Goal: Task Accomplishment & Management: Use online tool/utility

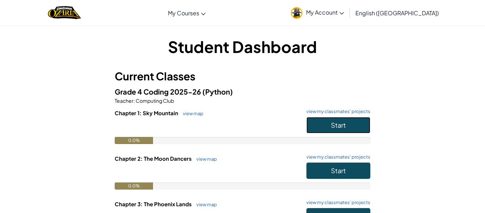
click at [354, 127] on button "Start" at bounding box center [338, 125] width 64 height 16
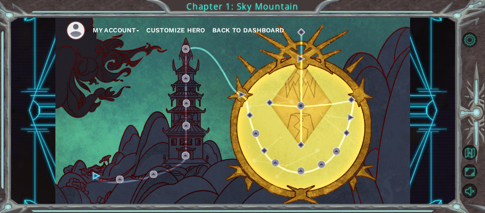
click at [92, 24] on li at bounding box center [79, 31] width 27 height 20
click at [95, 31] on button "My Account" at bounding box center [116, 30] width 47 height 11
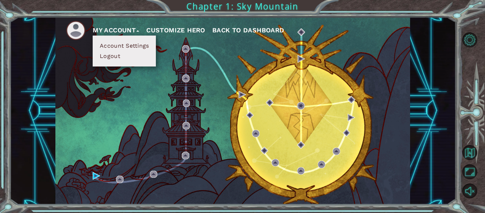
click at [14, 190] on div "My Account Account Settings Logout Customize Hero Back to Dashboard" at bounding box center [233, 110] width 446 height 187
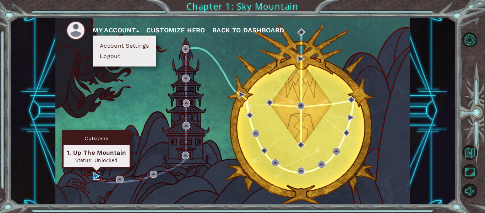
click at [94, 178] on img at bounding box center [96, 175] width 7 height 7
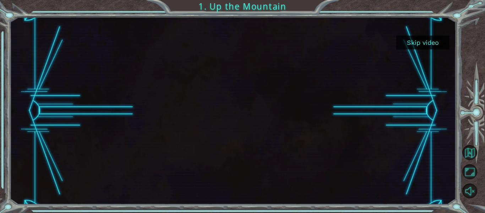
click at [433, 42] on button "Skip video" at bounding box center [422, 43] width 53 height 14
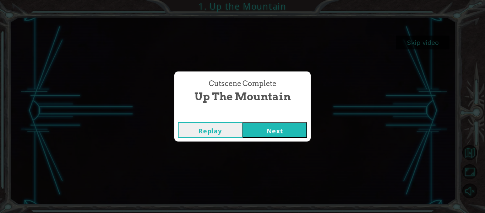
click at [263, 126] on button "Next" at bounding box center [275, 130] width 65 height 16
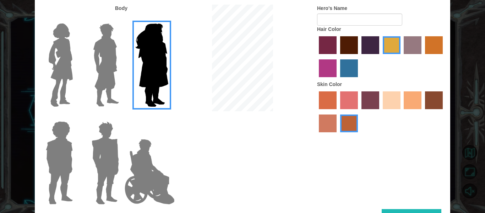
click at [107, 71] on img at bounding box center [106, 65] width 32 height 89
click at [122, 19] on input "Hero Lars" at bounding box center [122, 19] width 0 height 0
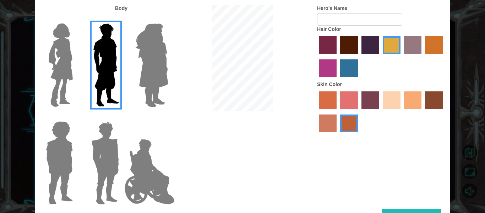
click at [103, 145] on img at bounding box center [105, 162] width 33 height 89
click at [122, 116] on input "Hero Garnet" at bounding box center [122, 116] width 0 height 0
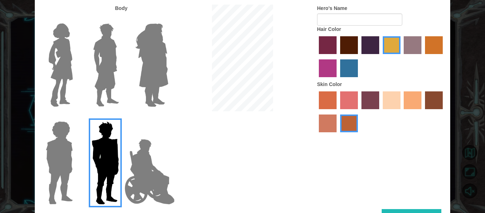
click at [62, 147] on img at bounding box center [59, 162] width 33 height 89
click at [76, 116] on input "Hero Steven" at bounding box center [76, 116] width 0 height 0
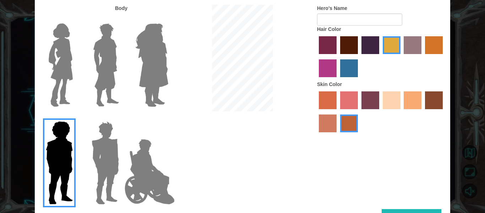
click at [57, 81] on img at bounding box center [61, 65] width 30 height 89
click at [76, 19] on input "Hero Connie" at bounding box center [76, 19] width 0 height 0
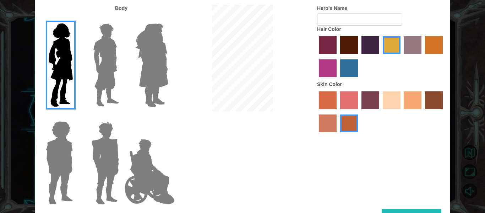
click at [105, 97] on img at bounding box center [106, 65] width 32 height 89
click at [122, 19] on input "Hero Lars" at bounding box center [122, 19] width 0 height 0
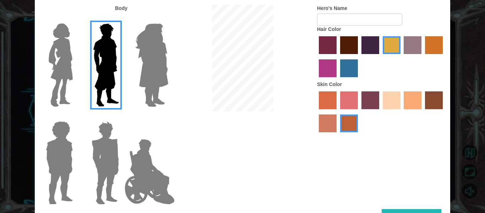
click at [411, 100] on label "tacao skin color" at bounding box center [413, 100] width 18 height 18
click at [402, 112] on input "tacao skin color" at bounding box center [402, 112] width 0 height 0
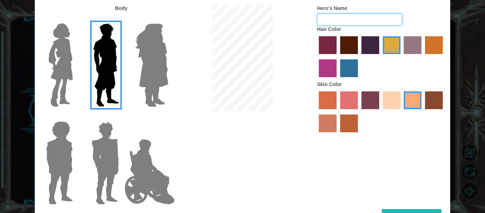
click at [322, 20] on input "Hero's Name" at bounding box center [359, 19] width 85 height 12
type input "a"
type input "[PERSON_NAME]"
click at [402, 209] on button "Done" at bounding box center [412, 217] width 60 height 16
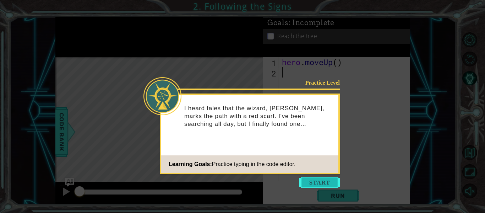
click at [311, 182] on button "Start" at bounding box center [319, 181] width 40 height 11
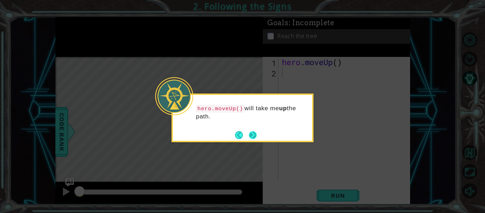
click at [252, 133] on button "Next" at bounding box center [253, 135] width 12 height 12
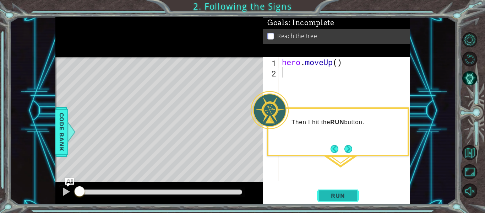
click at [331, 198] on span "Run" at bounding box center [338, 195] width 28 height 7
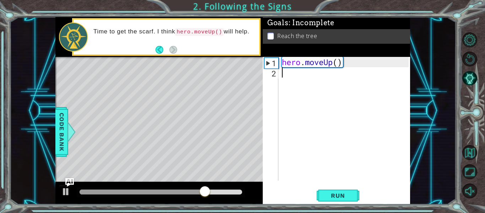
type textarea "h"
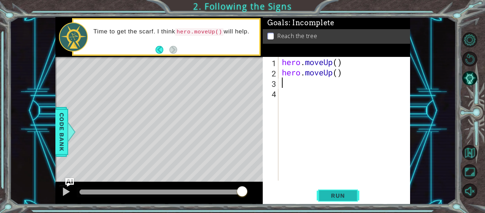
click at [340, 196] on span "Run" at bounding box center [338, 195] width 28 height 7
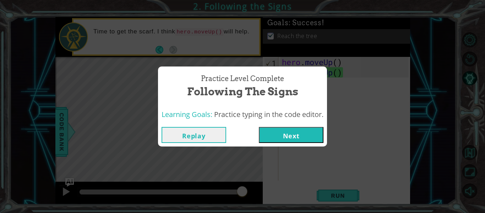
click at [311, 131] on button "Next" at bounding box center [291, 135] width 65 height 16
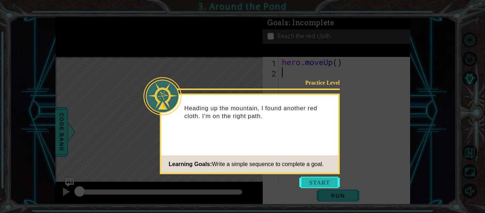
click at [314, 180] on button "Start" at bounding box center [319, 181] width 40 height 11
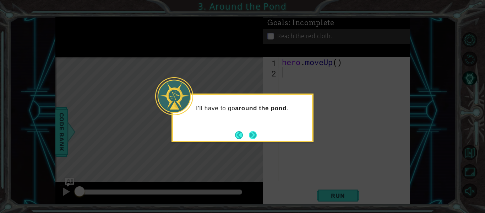
click at [252, 132] on button "Next" at bounding box center [253, 135] width 12 height 12
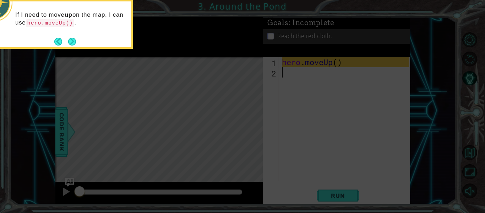
click at [75, 36] on div "If I need to move up on the map, I can use hero.moveUp() ." at bounding box center [61, 22] width 139 height 36
click at [73, 41] on button "Next" at bounding box center [72, 41] width 13 height 13
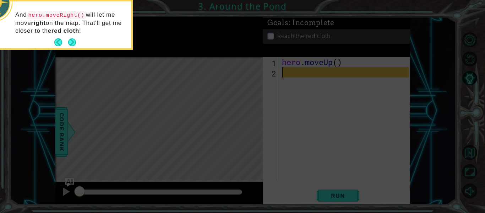
click at [73, 41] on button "Next" at bounding box center [72, 42] width 8 height 8
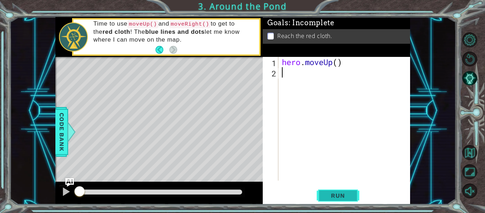
click at [333, 197] on span "Run" at bounding box center [338, 195] width 28 height 7
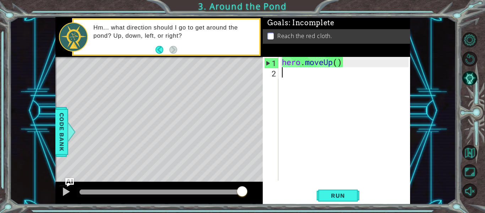
type textarea "h"
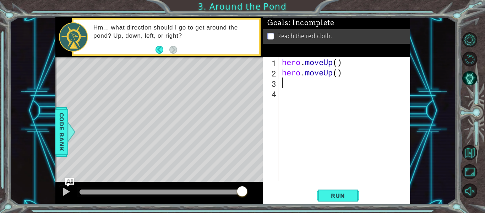
type textarea "h"
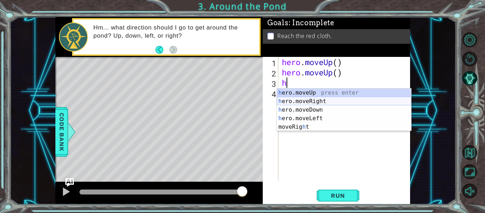
click at [293, 99] on div "h ero.moveUp press enter h ero.moveRight press enter h ero.moveDown press enter…" at bounding box center [344, 118] width 134 height 60
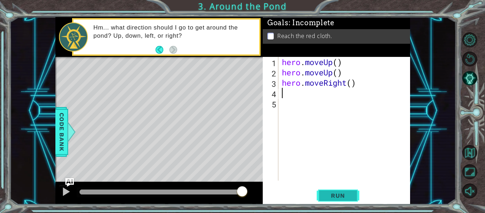
click at [325, 199] on span "Run" at bounding box center [338, 195] width 28 height 7
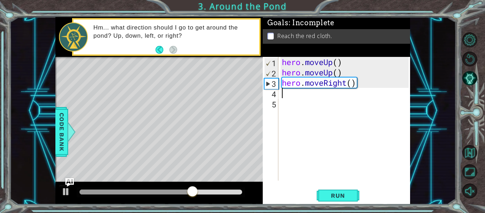
type textarea "h"
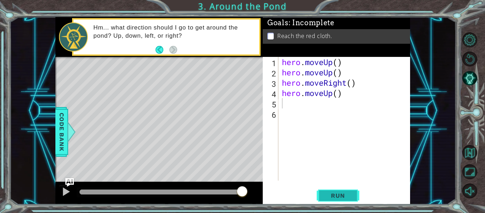
click at [335, 189] on button "Run" at bounding box center [338, 195] width 43 height 15
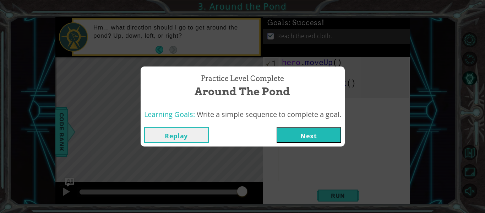
click at [296, 134] on button "Next" at bounding box center [309, 135] width 65 height 16
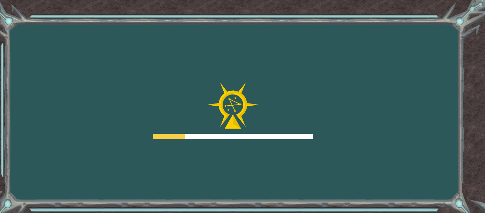
click at [296, 134] on div at bounding box center [233, 136] width 160 height 5
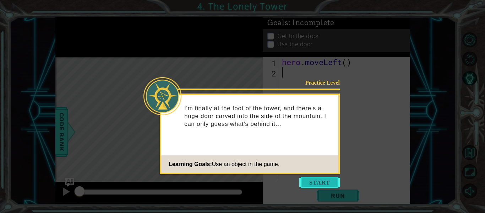
click at [332, 183] on button "Start" at bounding box center [319, 181] width 40 height 11
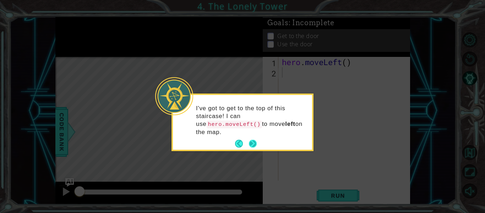
click at [254, 142] on button "Next" at bounding box center [253, 144] width 8 height 8
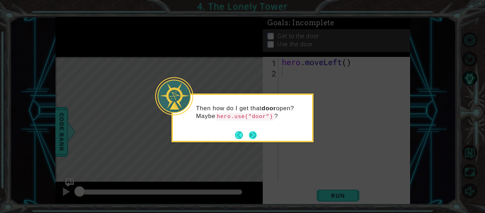
click at [254, 137] on button "Next" at bounding box center [253, 135] width 9 height 9
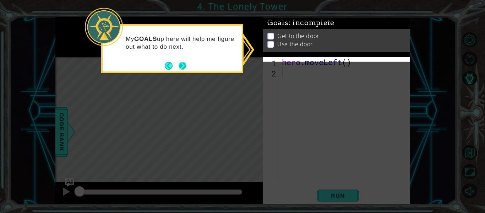
click at [181, 64] on button "Next" at bounding box center [182, 65] width 13 height 13
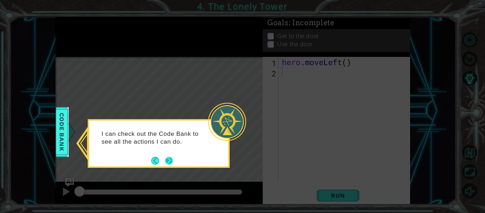
click at [171, 161] on button "Next" at bounding box center [169, 160] width 8 height 8
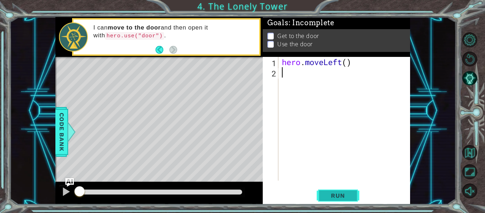
click at [332, 194] on span "Run" at bounding box center [338, 195] width 28 height 7
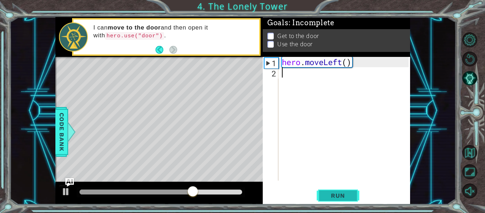
click at [332, 194] on span "Run" at bounding box center [338, 195] width 28 height 7
click at [304, 74] on div "hero . moveLeft ( )" at bounding box center [347, 129] width 132 height 144
type textarea "h"
click at [342, 198] on span "Run" at bounding box center [338, 195] width 28 height 7
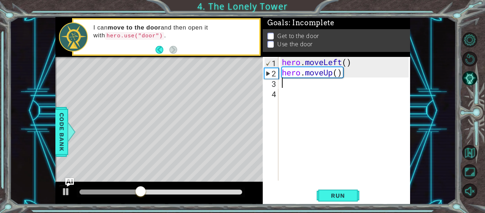
click at [345, 73] on div "hero . moveLeft ( ) hero . moveUp ( )" at bounding box center [347, 129] width 132 height 144
type textarea "hero.moveUp()"
click at [291, 84] on div "hero . moveLeft ( ) hero . moveUp ( )" at bounding box center [347, 129] width 132 height 144
type textarea "h"
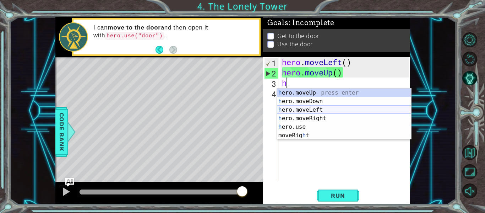
click at [299, 110] on div "h ero.moveUp press enter h ero.moveDown press enter h ero.moveLeft press enter …" at bounding box center [344, 122] width 134 height 68
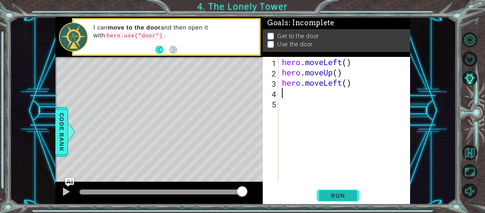
click at [349, 198] on span "Run" at bounding box center [338, 195] width 28 height 7
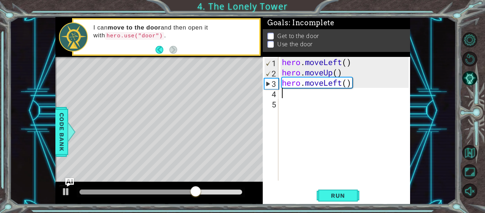
type textarea "h"
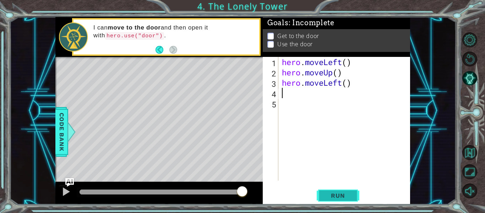
click at [337, 190] on button "Run" at bounding box center [338, 195] width 43 height 15
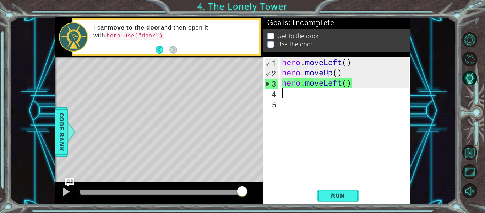
click at [303, 96] on div "hero . moveLeft ( ) hero . moveUp ( ) hero . moveLeft ( )" at bounding box center [347, 129] width 132 height 144
type textarea "h"
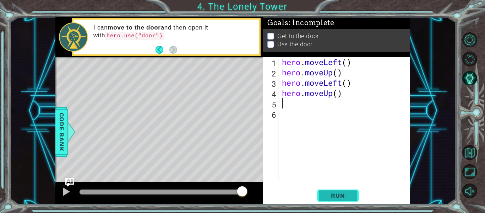
click at [344, 200] on button "Run" at bounding box center [338, 195] width 43 height 15
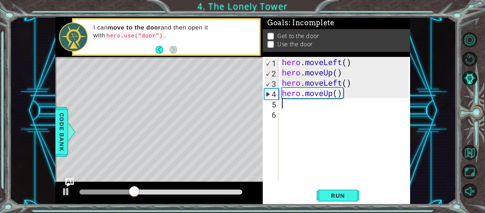
type textarea "h"
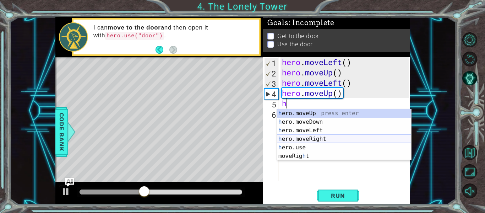
click at [304, 137] on div "h ero.moveUp press enter h ero.moveDown press enter h ero.moveLeft press enter …" at bounding box center [344, 143] width 134 height 68
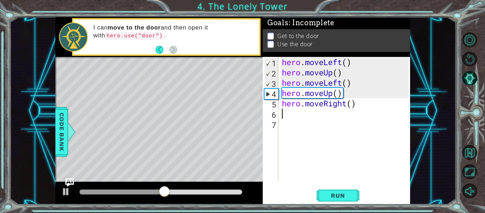
type textarea "h"
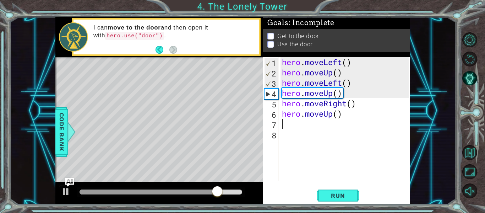
type textarea "h"
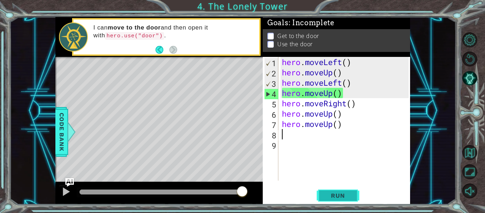
click at [342, 196] on span "Run" at bounding box center [338, 195] width 28 height 7
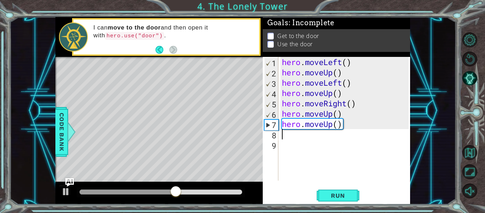
click at [288, 136] on div "hero . moveLeft ( ) hero . moveUp ( ) hero . moveLeft ( ) hero . moveUp ( ) her…" at bounding box center [347, 129] width 132 height 144
type textarea "h"
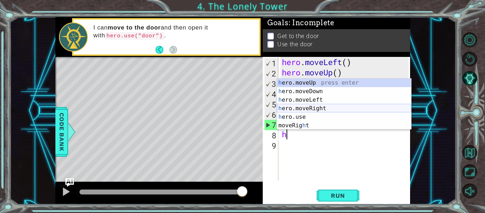
click at [314, 108] on div "h ero.moveUp press enter h ero.moveDown press enter h ero.moveLeft press enter …" at bounding box center [344, 112] width 134 height 68
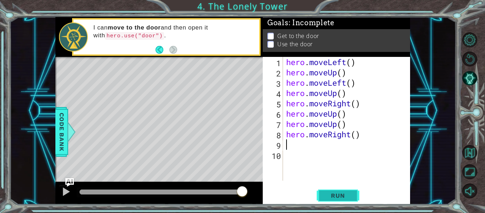
click at [328, 192] on span "Run" at bounding box center [338, 195] width 28 height 7
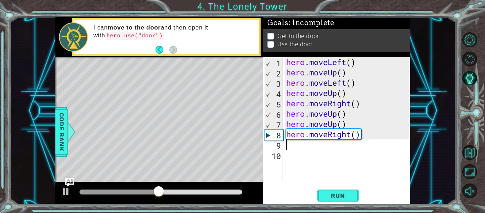
type textarea "h"
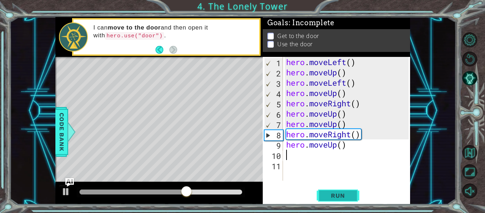
click at [332, 196] on span "Run" at bounding box center [338, 195] width 28 height 7
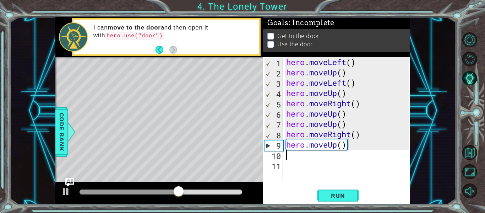
type textarea "h"
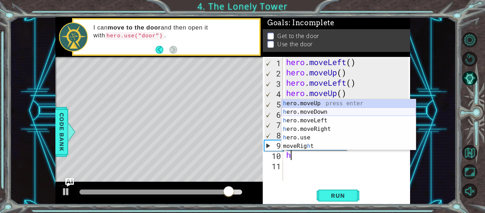
click at [343, 109] on div "h ero.moveUp press enter h ero.moveDown press enter h ero.moveLeft press enter …" at bounding box center [349, 133] width 134 height 68
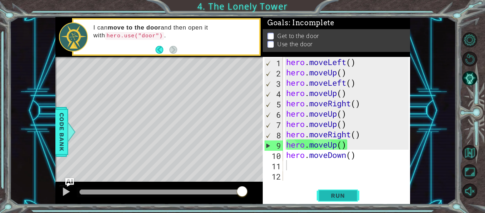
click at [344, 194] on span "Run" at bounding box center [338, 195] width 28 height 7
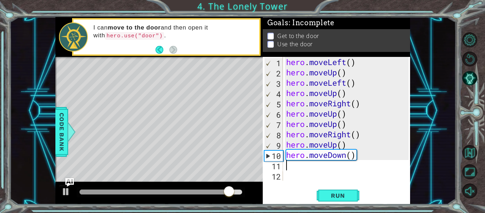
type textarea "h"
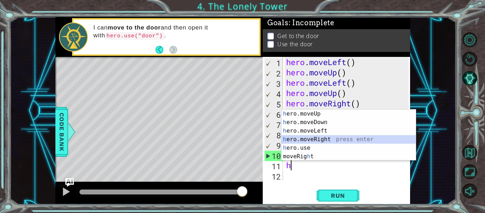
click at [330, 136] on div "h ero.moveUp press enter h ero.moveDown press enter h ero.moveLeft press enter …" at bounding box center [349, 143] width 134 height 68
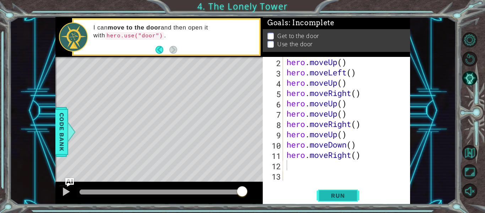
click at [336, 199] on button "Run" at bounding box center [338, 195] width 43 height 15
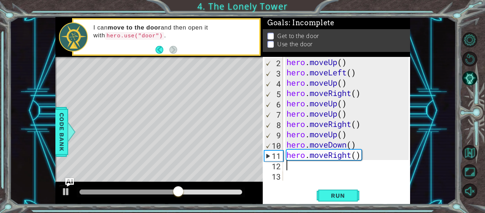
click at [357, 145] on div "hero . moveUp ( ) hero . moveLeft ( ) hero . moveUp ( ) hero . moveRight ( ) he…" at bounding box center [348, 129] width 127 height 144
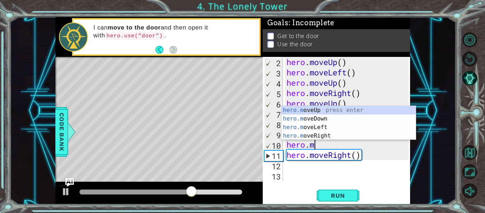
type textarea "h"
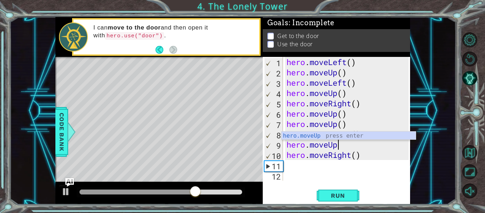
type textarea "hero.mov"
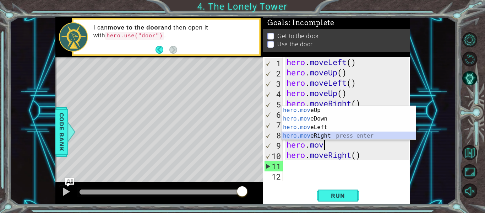
click at [352, 133] on div "hero.mov eUp press enter hero.mov eDown press enter hero.mov eLeft press enter …" at bounding box center [349, 131] width 134 height 51
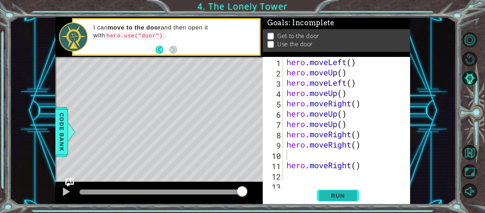
click at [346, 191] on button "Run" at bounding box center [338, 195] width 43 height 15
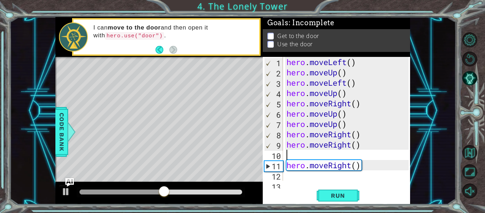
click at [302, 175] on div "hero . moveLeft ( ) hero . moveUp ( ) hero . moveLeft ( ) hero . moveUp ( ) her…" at bounding box center [348, 129] width 127 height 144
type textarea "h"
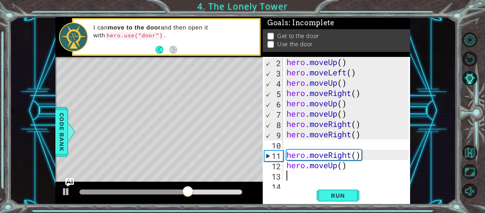
scroll to position [21, 0]
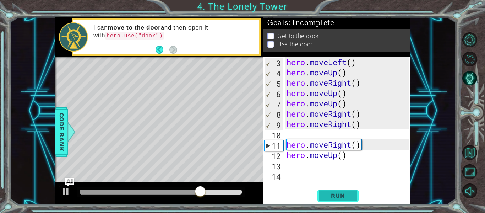
click at [328, 193] on span "Run" at bounding box center [338, 195] width 28 height 7
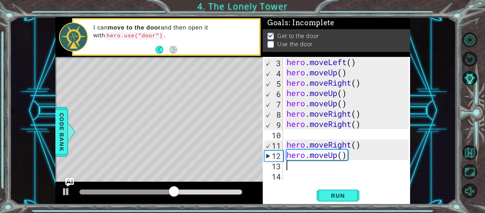
click at [299, 168] on div "hero . moveLeft ( ) hero . moveUp ( ) hero . moveRight ( ) hero . moveUp ( ) he…" at bounding box center [348, 129] width 127 height 144
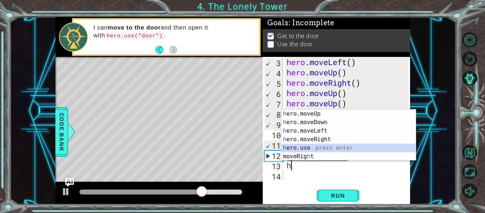
click at [311, 147] on div "h ero.moveUp press enter h ero.moveDown press enter h ero.moveLeft press enter …" at bounding box center [349, 143] width 134 height 68
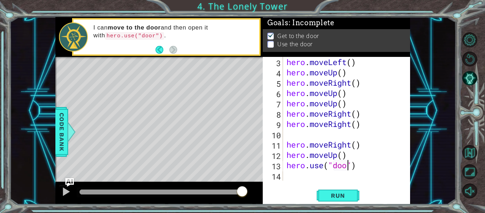
scroll to position [0, 3]
click at [355, 196] on button "Run" at bounding box center [338, 195] width 43 height 15
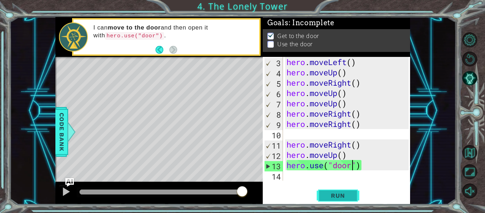
click at [350, 197] on span "Run" at bounding box center [338, 195] width 28 height 7
click at [349, 154] on div "hero . moveLeft ( ) hero . moveUp ( ) hero . moveRight ( ) hero . moveUp ( ) he…" at bounding box center [348, 129] width 127 height 144
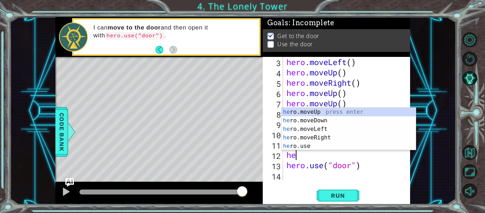
scroll to position [0, 0]
type textarea "h"
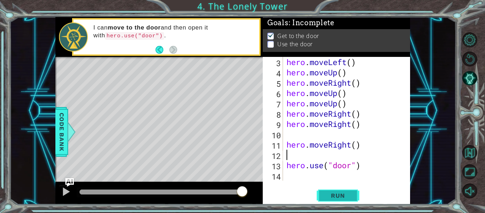
click at [352, 194] on span "Run" at bounding box center [338, 195] width 28 height 7
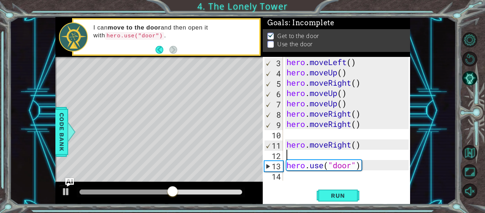
type textarea "h"
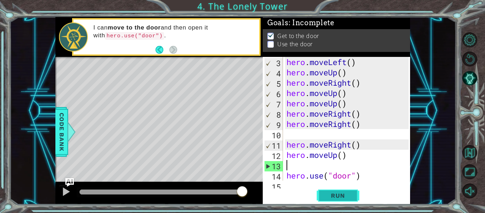
click at [349, 193] on span "Run" at bounding box center [338, 195] width 28 height 7
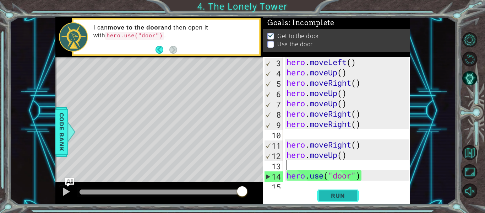
click at [346, 194] on span "Run" at bounding box center [338, 195] width 28 height 7
click at [350, 157] on div "hero . moveLeft ( ) hero . moveUp ( ) hero . moveRight ( ) hero . moveUp ( ) he…" at bounding box center [348, 129] width 127 height 144
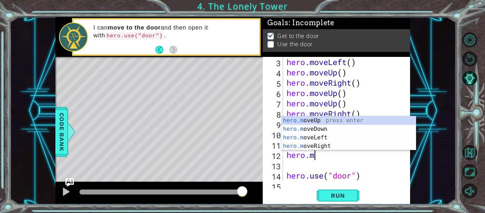
type textarea "hero."
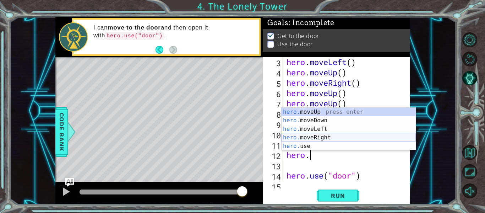
click at [338, 134] on div "hero. moveUp press enter hero. moveDown press enter hero. moveLeft press enter …" at bounding box center [349, 138] width 134 height 60
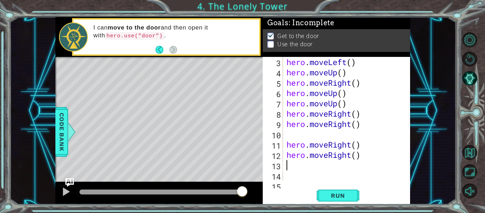
click at [338, 134] on div "hero . moveLeft ( ) hero . moveUp ( ) hero . moveRight ( ) hero . moveUp ( ) he…" at bounding box center [348, 129] width 127 height 144
click at [346, 190] on button "Run" at bounding box center [338, 195] width 43 height 15
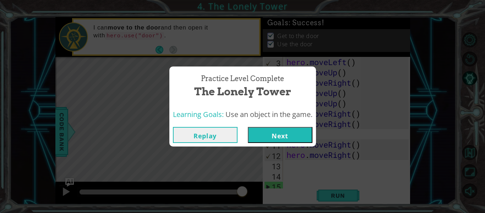
click at [288, 135] on button "Next" at bounding box center [280, 135] width 65 height 16
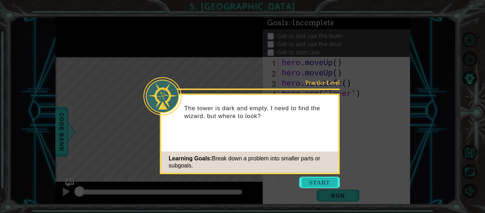
click at [314, 183] on button "Start" at bounding box center [319, 181] width 40 height 11
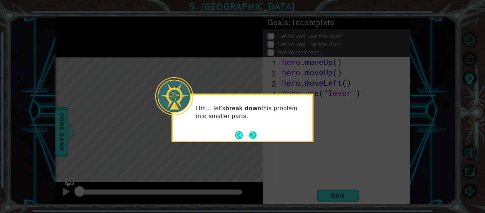
click at [252, 136] on button "Next" at bounding box center [253, 135] width 9 height 9
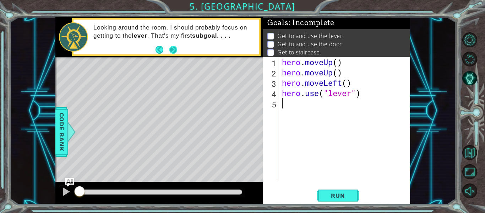
click at [173, 50] on button "Next" at bounding box center [173, 49] width 9 height 9
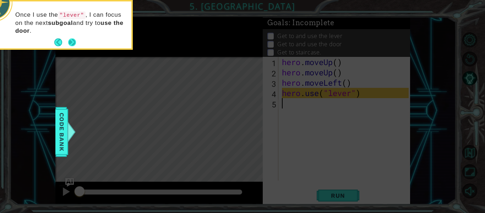
click at [70, 42] on button "Next" at bounding box center [72, 43] width 10 height 10
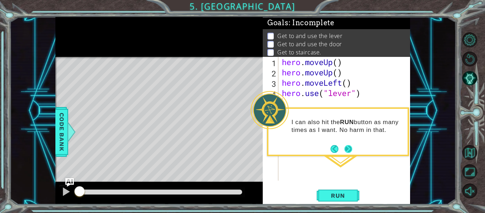
click at [348, 147] on button "Next" at bounding box center [348, 149] width 8 height 8
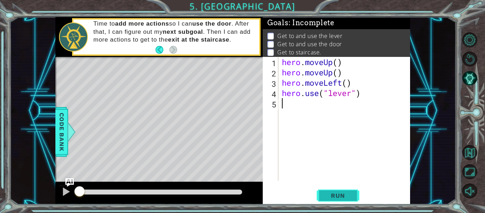
click at [351, 193] on span "Run" at bounding box center [338, 195] width 28 height 7
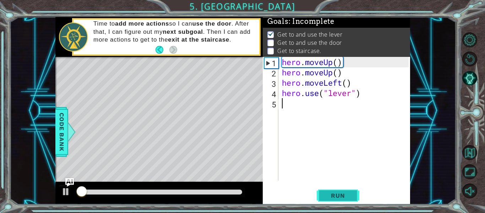
scroll to position [2, 0]
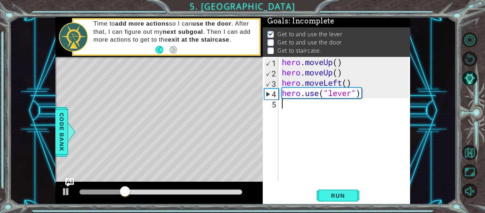
type textarea "h"
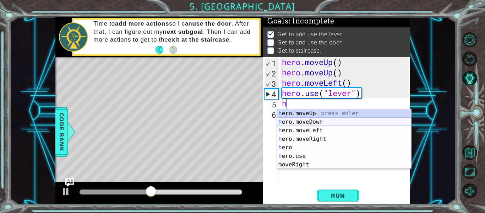
click at [325, 122] on div "h ero.moveUp press enter h ero.moveDown press enter h ero.moveLeft press enter …" at bounding box center [344, 147] width 134 height 77
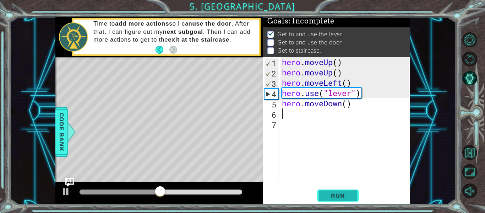
click at [324, 190] on button "Run" at bounding box center [338, 195] width 43 height 15
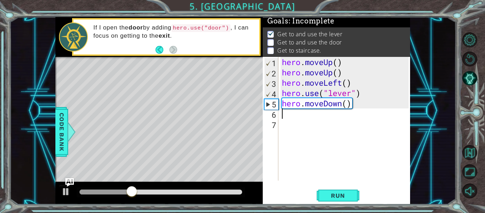
type textarea "h"
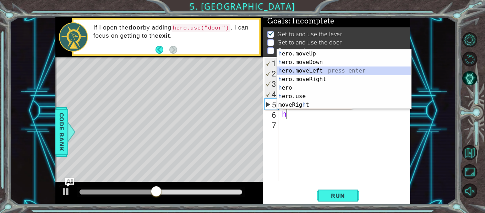
click at [325, 70] on div "h ero.moveUp press enter h ero.moveDown press enter h ero.moveLeft press enter …" at bounding box center [344, 87] width 134 height 77
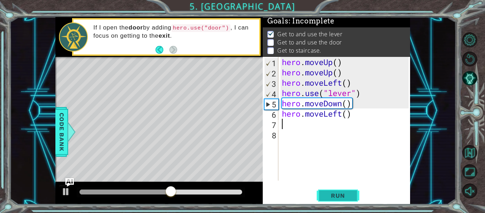
click at [333, 202] on button "Run" at bounding box center [338, 195] width 43 height 15
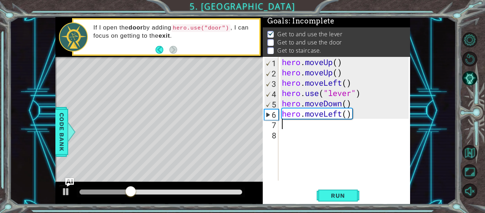
click at [357, 118] on div "hero . moveUp ( ) hero . moveUp ( ) hero . moveLeft ( ) hero . use ( "lever" ) …" at bounding box center [347, 129] width 132 height 144
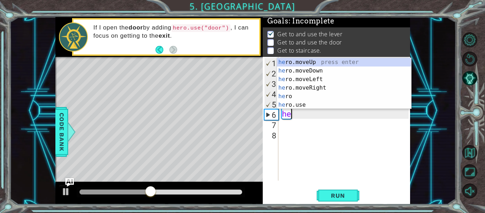
type textarea "h"
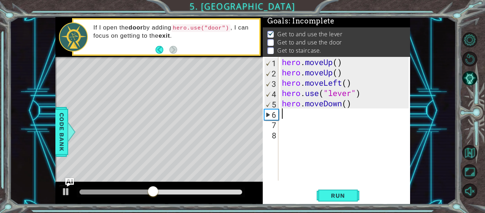
type textarea "hero.moveDown()"
click at [289, 114] on div "hero . moveUp ( ) hero . moveUp ( ) hero . moveLeft ( ) hero . use ( "lever" ) …" at bounding box center [347, 129] width 132 height 144
type textarea "h"
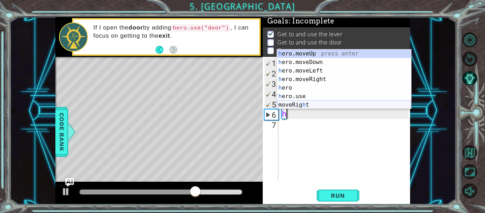
click at [297, 103] on div "h ero.moveUp press enter h ero.moveDown press enter h ero.moveLeft press enter …" at bounding box center [344, 87] width 134 height 77
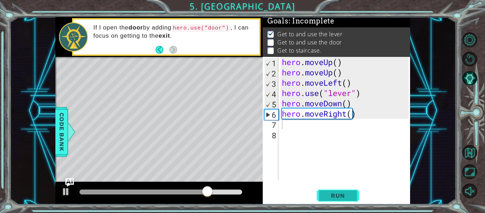
click at [325, 194] on span "Run" at bounding box center [338, 195] width 28 height 7
type textarea "h"
click at [345, 195] on span "Run" at bounding box center [338, 195] width 28 height 7
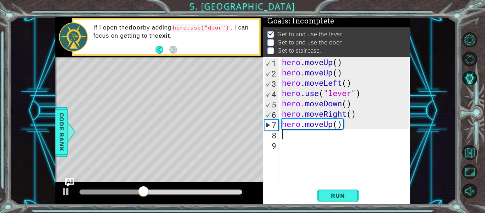
click at [295, 136] on div "hero . moveUp ( ) hero . moveUp ( ) hero . moveLeft ( ) hero . use ( "lever" ) …" at bounding box center [347, 129] width 132 height 144
type textarea "h"
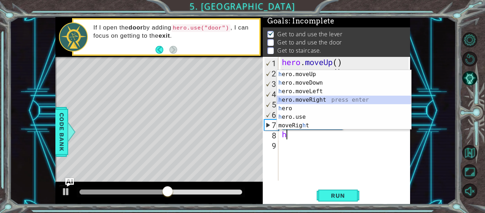
click at [305, 98] on div "h ero.moveUp press enter h ero.moveDown press enter h ero.moveLeft press enter …" at bounding box center [344, 108] width 134 height 77
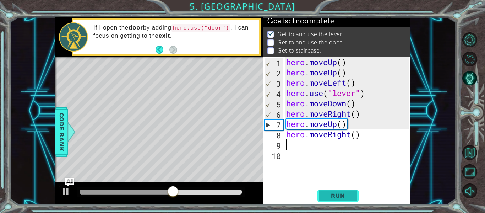
click at [351, 195] on span "Run" at bounding box center [338, 195] width 28 height 7
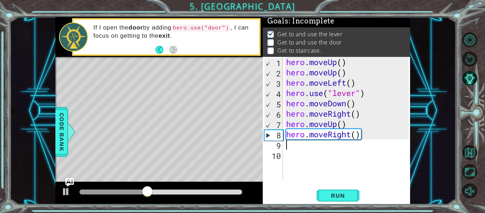
type textarea "h"
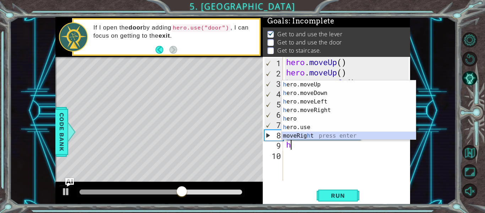
click at [313, 136] on div "h ero.moveUp press enter h ero.moveDown press enter h ero.moveLeft press enter …" at bounding box center [349, 118] width 134 height 77
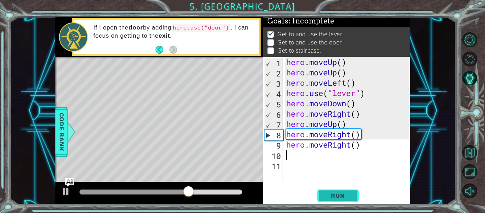
click at [338, 199] on span "Run" at bounding box center [338, 195] width 28 height 7
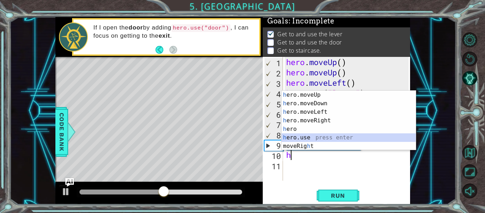
click at [300, 137] on div "h ero.moveUp press enter h ero.moveDown press enter h ero.moveLeft press enter …" at bounding box center [349, 129] width 134 height 77
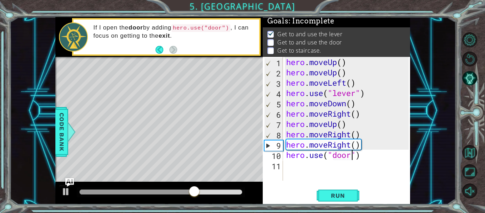
scroll to position [0, 3]
type textarea "hero.use("door")"
click at [347, 191] on button "Run" at bounding box center [338, 195] width 43 height 15
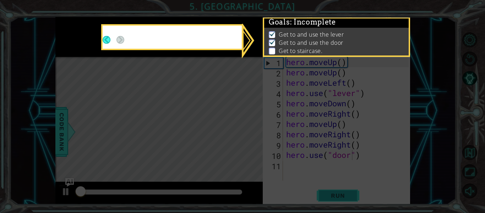
scroll to position [2, 0]
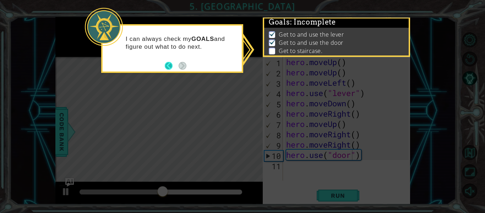
click at [170, 65] on button "Back" at bounding box center [172, 66] width 14 height 8
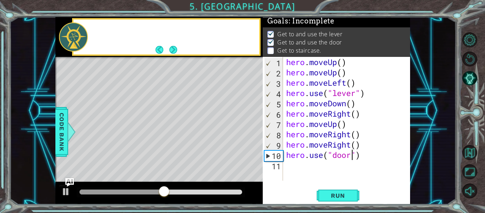
scroll to position [1, 0]
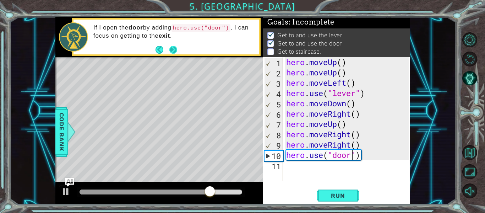
click at [170, 49] on button "Next" at bounding box center [173, 49] width 8 height 8
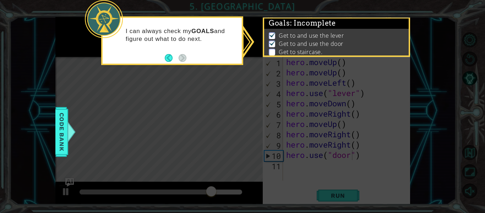
scroll to position [2, 0]
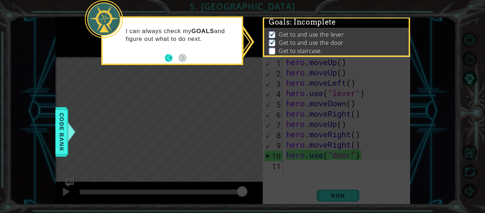
click at [168, 59] on button "Back" at bounding box center [172, 58] width 14 height 8
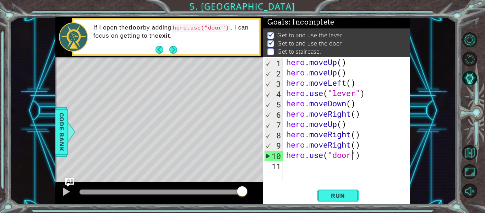
click at [288, 166] on div "hero . moveUp ( ) hero . moveUp ( ) hero . moveLeft ( ) hero . use ( "lever" ) …" at bounding box center [348, 129] width 127 height 144
type textarea "h"
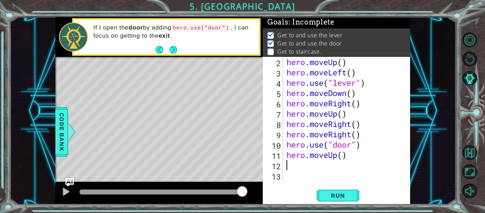
scroll to position [10, 0]
click at [357, 193] on button "Run" at bounding box center [338, 195] width 43 height 15
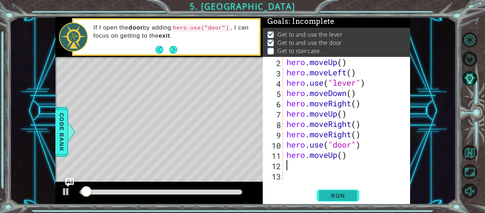
scroll to position [2, 0]
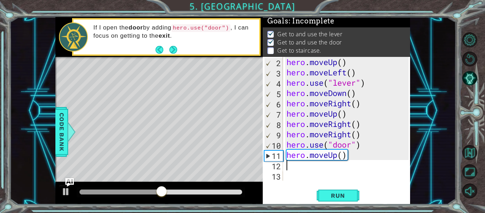
type textarea "h"
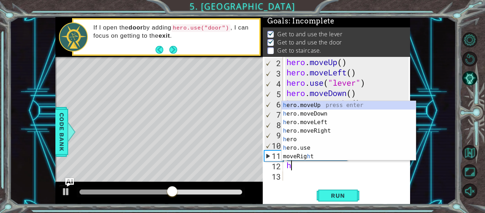
scroll to position [21, 0]
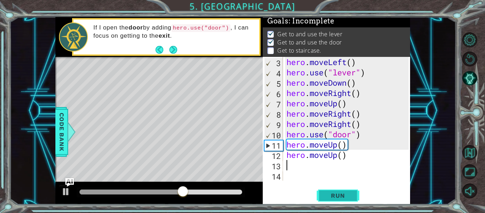
click at [337, 197] on span "Run" at bounding box center [338, 195] width 28 height 7
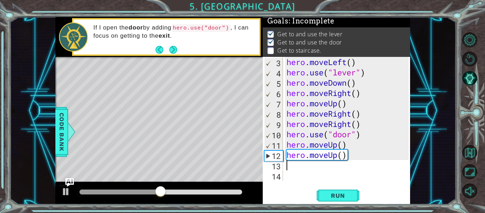
type textarea "h"
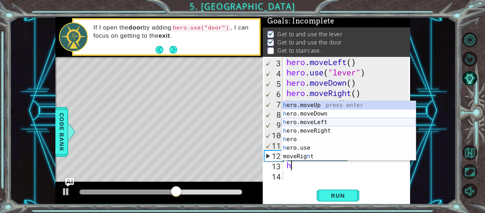
click at [327, 120] on div "h ero.moveUp press enter h ero.moveDown press enter h ero.moveLeft press enter …" at bounding box center [349, 139] width 134 height 77
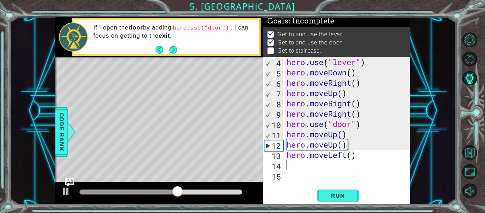
scroll to position [31, 0]
click at [346, 195] on span "Run" at bounding box center [338, 195] width 28 height 7
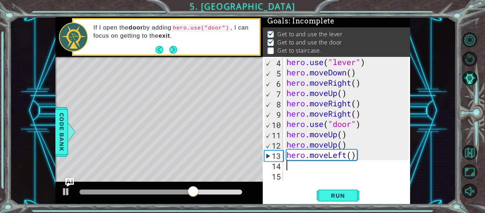
type textarea "h"
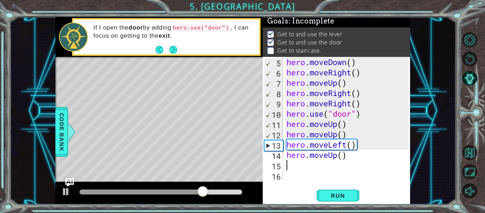
scroll to position [41, 0]
click at [326, 188] on div "5 6 7 8 9 10 11 12 13 14 15 16 hero . moveDown ( ) hero . moveRight ( ) hero . …" at bounding box center [336, 130] width 147 height 147
click at [327, 192] on span "Run" at bounding box center [338, 195] width 28 height 7
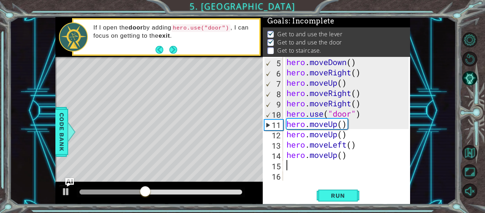
type textarea "n"
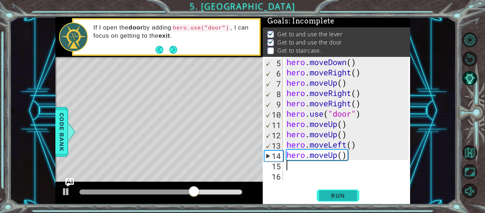
click at [341, 200] on button "Run" at bounding box center [338, 195] width 43 height 15
type textarea "h"
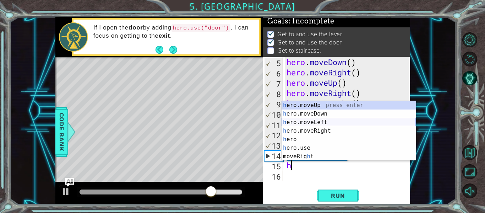
click at [320, 121] on div "h ero.moveUp press enter h ero.moveDown press enter h ero.moveLeft press enter …" at bounding box center [349, 139] width 134 height 77
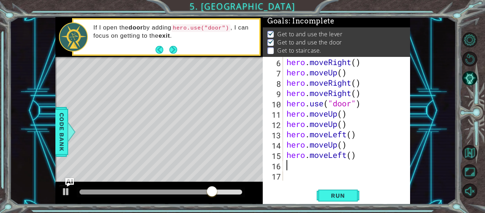
scroll to position [51, 0]
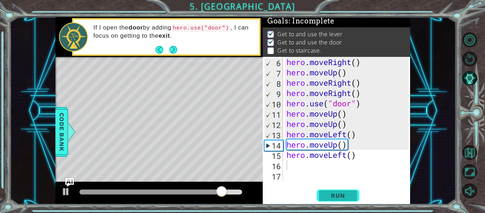
click at [350, 195] on span "Run" at bounding box center [338, 195] width 28 height 7
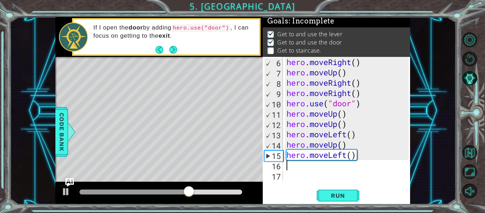
type textarea "h"
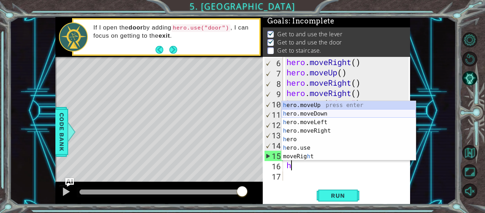
click at [344, 111] on div "h ero.moveUp press enter h ero.moveDown press enter h ero.moveLeft press enter …" at bounding box center [349, 139] width 134 height 77
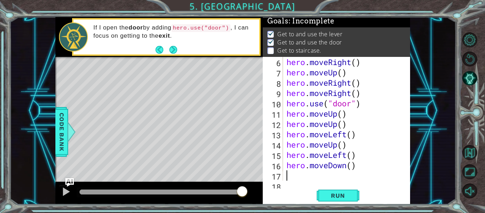
scroll to position [62, 0]
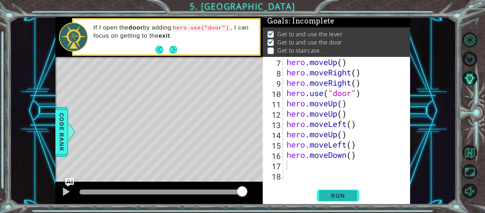
click at [338, 197] on span "Run" at bounding box center [338, 195] width 28 height 7
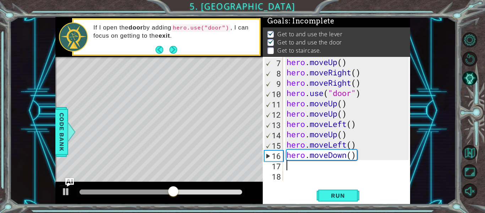
type textarea "h"
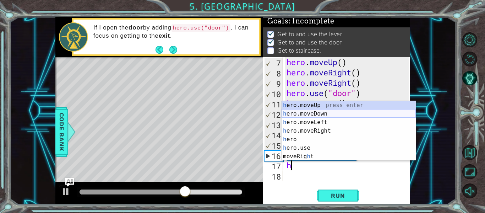
click at [326, 113] on div "h ero.moveUp press enter h ero.moveDown press enter h ero.moveLeft press enter …" at bounding box center [349, 139] width 134 height 77
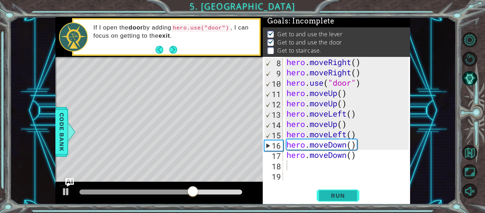
click at [338, 194] on span "Run" at bounding box center [338, 195] width 28 height 7
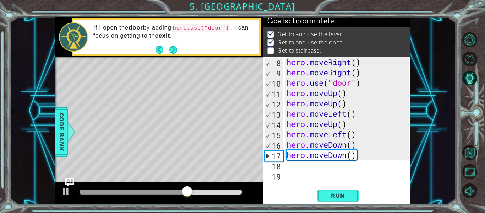
type textarea "h"
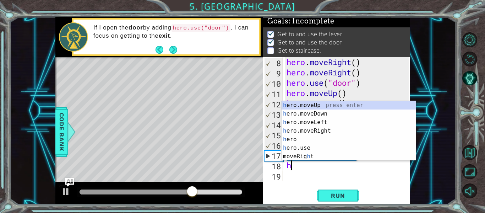
scroll to position [82, 0]
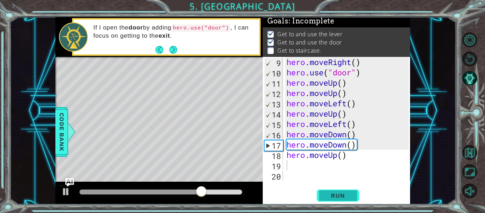
click at [347, 196] on span "Run" at bounding box center [338, 195] width 28 height 7
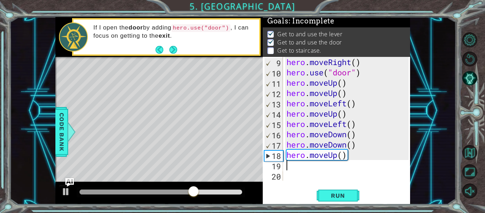
type textarea "h"
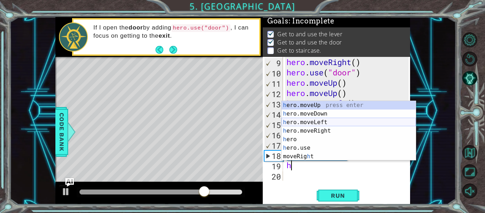
click at [321, 119] on div "h ero.moveUp press enter h ero.moveDown press enter h ero.moveLeft press enter …" at bounding box center [349, 139] width 134 height 77
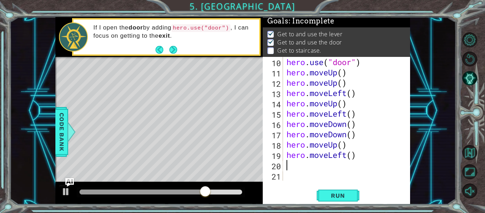
scroll to position [93, 0]
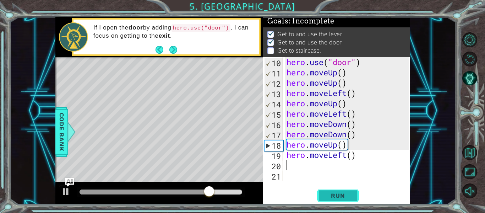
click at [338, 195] on span "Run" at bounding box center [338, 195] width 28 height 7
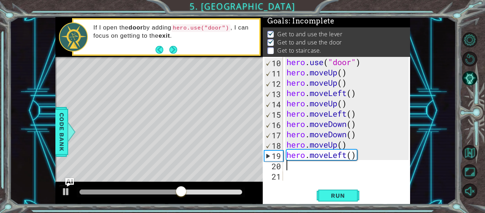
type textarea "h"
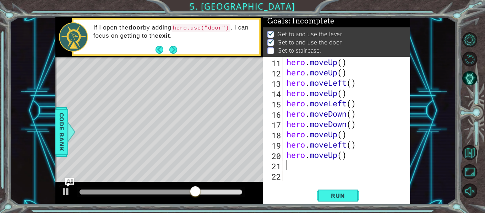
scroll to position [103, 0]
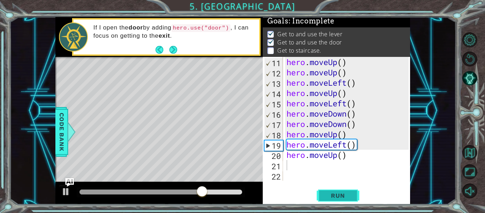
click at [329, 189] on button "Run" at bounding box center [338, 195] width 43 height 15
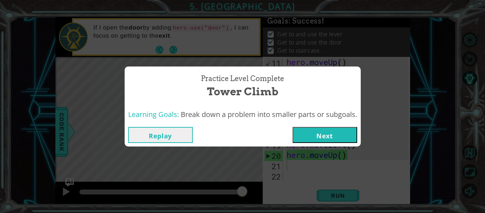
click at [342, 135] on button "Next" at bounding box center [325, 135] width 65 height 16
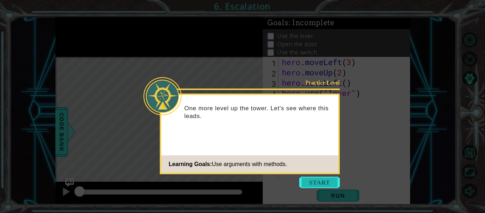
click at [333, 180] on button "Start" at bounding box center [319, 181] width 40 height 11
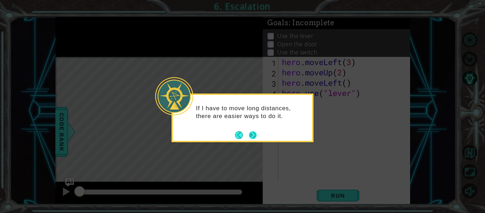
click at [252, 134] on button "Next" at bounding box center [253, 134] width 9 height 9
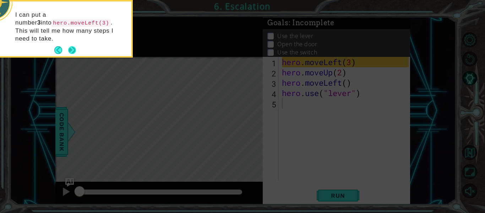
click at [76, 46] on button "Next" at bounding box center [72, 50] width 8 height 8
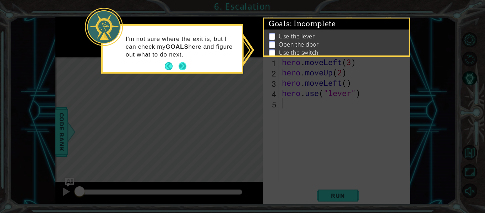
click at [185, 65] on button "Next" at bounding box center [183, 66] width 8 height 8
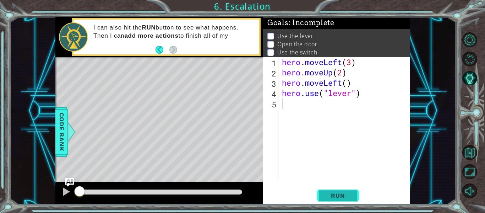
click at [349, 197] on span "Run" at bounding box center [338, 195] width 28 height 7
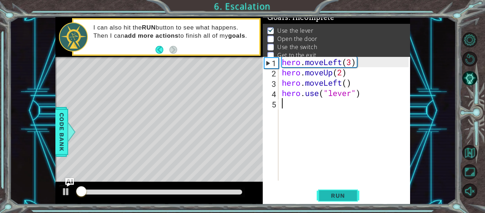
scroll to position [6, 0]
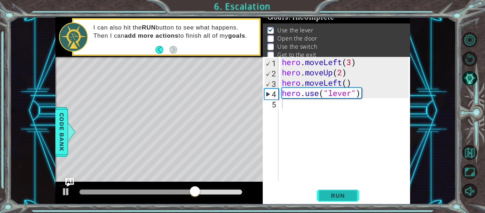
click at [330, 193] on span "Run" at bounding box center [338, 195] width 28 height 7
click at [337, 197] on span "Run" at bounding box center [338, 195] width 28 height 7
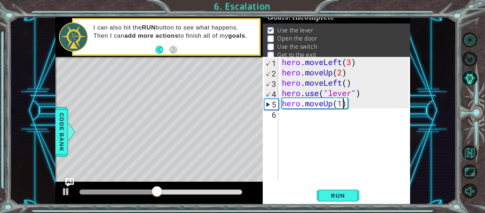
type textarea "hero.moveUp(1h)"
click at [287, 116] on div "hero . moveLeft ( 3 ) hero . moveUp ( 2 ) hero . moveLeft ( ) hero . use ( "lev…" at bounding box center [347, 129] width 132 height 144
click at [348, 103] on div "hero . moveLeft ( 3 ) hero . moveUp ( 2 ) hero . moveLeft ( ) hero . use ( "lev…" at bounding box center [347, 129] width 132 height 144
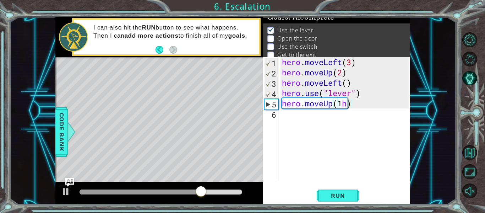
type textarea "hero.moveUp(1)"
click at [285, 115] on div "hero . moveLeft ( 3 ) hero . moveUp ( 2 ) hero . moveLeft ( ) hero . use ( "lev…" at bounding box center [347, 129] width 132 height 144
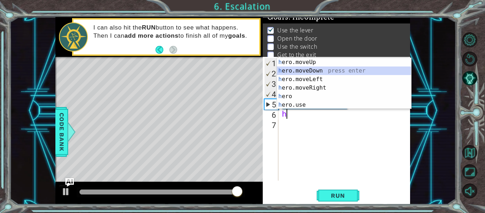
click at [335, 70] on div "h ero.moveUp press enter h ero.moveDown press enter h ero.moveLeft press enter …" at bounding box center [344, 92] width 134 height 68
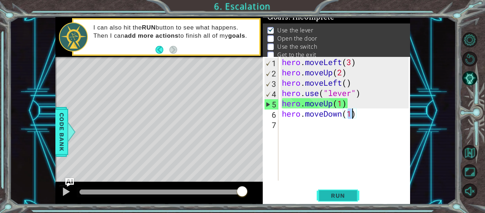
type textarea "hero.moveDown(1)"
click at [343, 190] on button "Run" at bounding box center [338, 195] width 43 height 15
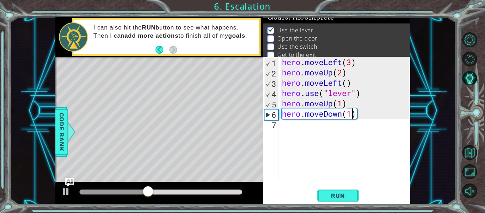
click at [286, 126] on div "hero . moveLeft ( 3 ) hero . moveUp ( 2 ) hero . moveLeft ( ) hero . use ( "lev…" at bounding box center [347, 129] width 132 height 144
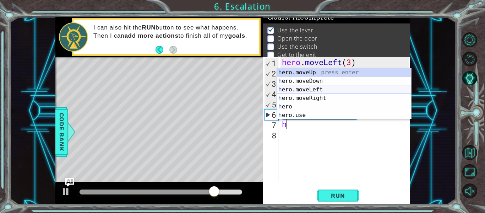
click at [309, 90] on div "h ero.moveUp press enter h ero.moveDown press enter h ero.moveLeft press enter …" at bounding box center [344, 102] width 134 height 68
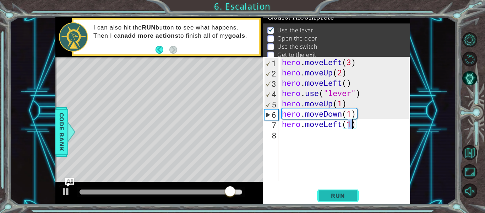
type textarea "hero.moveLeft(1)"
click at [329, 193] on span "Run" at bounding box center [338, 195] width 28 height 7
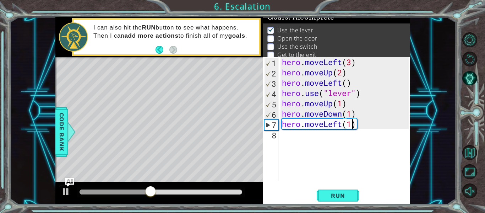
click at [283, 134] on div "hero . moveLeft ( 3 ) hero . moveUp ( 2 ) hero . moveLeft ( ) hero . use ( "lev…" at bounding box center [347, 129] width 132 height 144
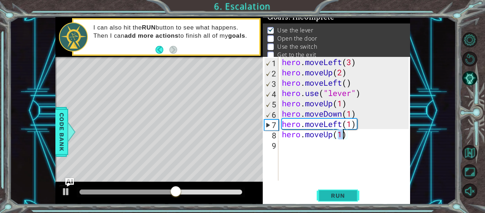
type textarea "hero.moveUp(1)"
click at [335, 200] on button "Run" at bounding box center [338, 195] width 43 height 15
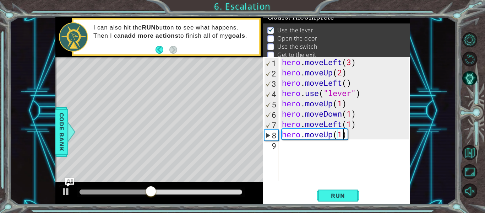
click at [287, 149] on div "hero . moveLeft ( 3 ) hero . moveUp ( 2 ) hero . moveLeft ( ) hero . use ( "lev…" at bounding box center [347, 129] width 132 height 144
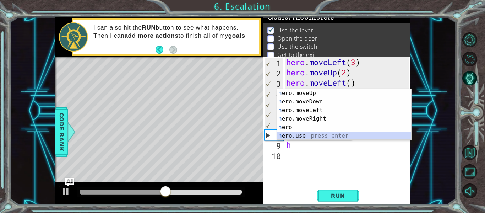
click at [310, 136] on div "h ero.moveUp press enter h ero.moveDown press enter h ero.moveLeft press enter …" at bounding box center [344, 123] width 134 height 68
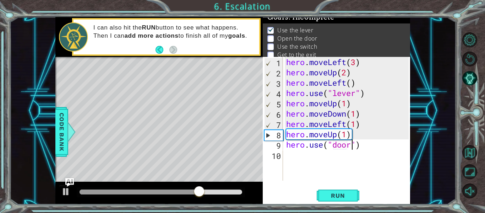
scroll to position [0, 3]
type textarea "hero.use("door")"
click at [351, 200] on button "Run" at bounding box center [338, 195] width 43 height 15
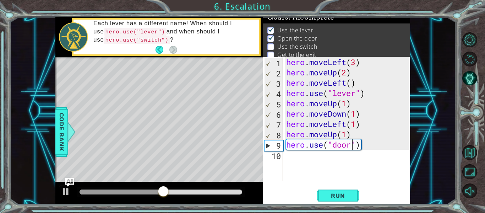
click at [295, 156] on div "hero . moveLeft ( 3 ) hero . moveUp ( 2 ) hero . moveLeft ( ) hero . use ( "lev…" at bounding box center [348, 129] width 127 height 144
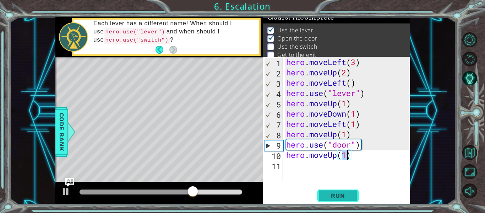
click at [323, 189] on button "Run" at bounding box center [338, 195] width 43 height 15
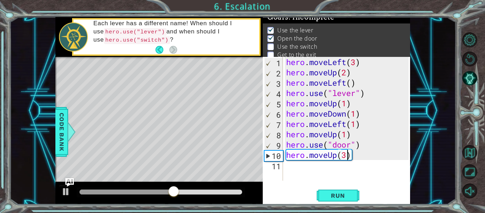
scroll to position [0, 2]
type textarea "hero.moveUp(2)"
click at [347, 193] on span "Run" at bounding box center [338, 195] width 28 height 7
click at [291, 168] on div "hero . moveLeft ( 3 ) hero . moveUp ( 2 ) hero . moveLeft ( ) hero . use ( "lev…" at bounding box center [348, 129] width 127 height 144
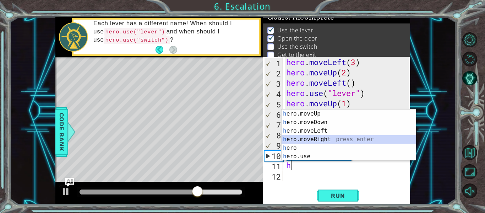
click at [319, 137] on div "h ero.moveUp press enter h ero.moveDown press enter h ero.moveLeft press enter …" at bounding box center [349, 143] width 134 height 68
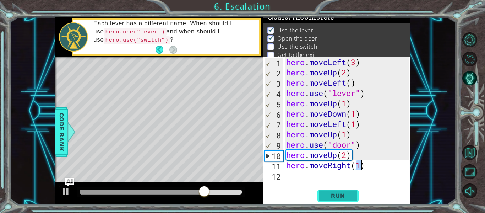
click at [333, 192] on span "Run" at bounding box center [338, 195] width 28 height 7
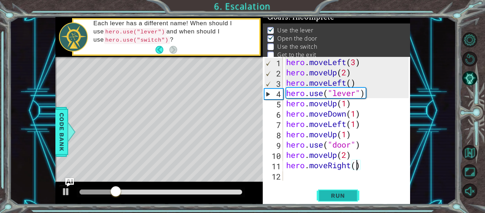
type textarea "hero.moveRight(2)"
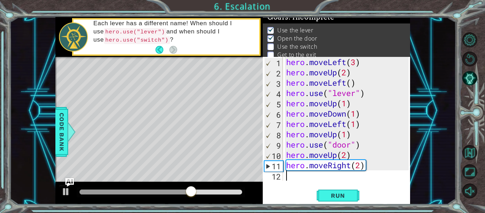
click at [288, 176] on div "hero . moveLeft ( 3 ) hero . moveUp ( 2 ) hero . moveLeft ( ) hero . use ( "lev…" at bounding box center [348, 129] width 127 height 144
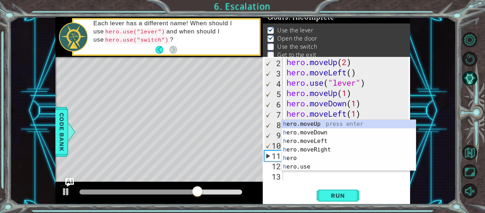
scroll to position [10, 0]
click at [320, 133] on div "h ero.moveUp press enter h ero.moveDown press enter h ero.moveLeft press enter …" at bounding box center [349, 154] width 134 height 68
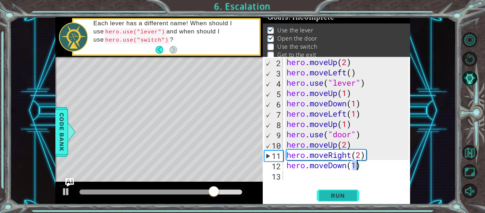
type textarea "hero.moveDown(1)"
click at [336, 199] on button "Run" at bounding box center [338, 195] width 43 height 15
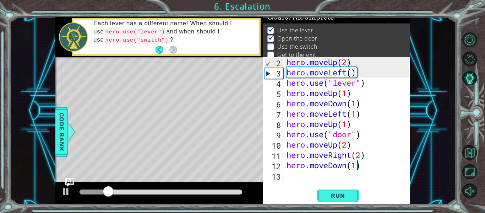
click at [293, 176] on div "hero . moveUp ( 2 ) hero . moveLeft ( ) hero . use ( "lever" ) hero . moveUp ( …" at bounding box center [348, 129] width 127 height 144
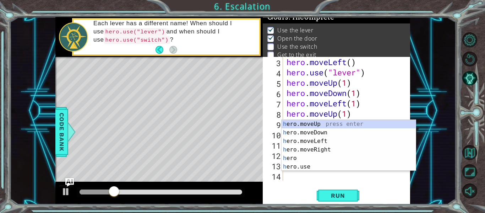
scroll to position [21, 0]
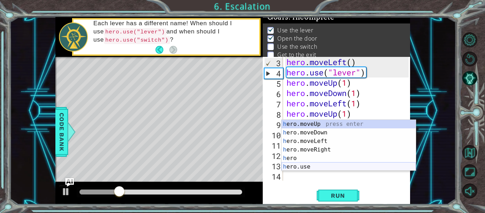
click at [308, 169] on div "h ero.moveUp press enter h ero.moveDown press enter h ero.moveLeft press enter …" at bounding box center [349, 154] width 134 height 68
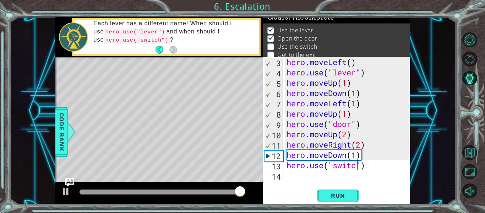
scroll to position [0, 4]
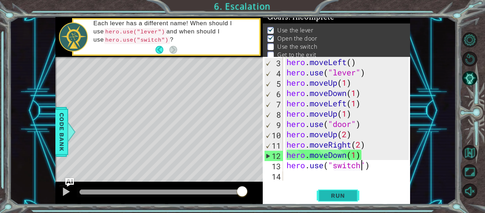
type textarea "hero.use("switch")"
click at [354, 189] on button "Run" at bounding box center [338, 195] width 43 height 15
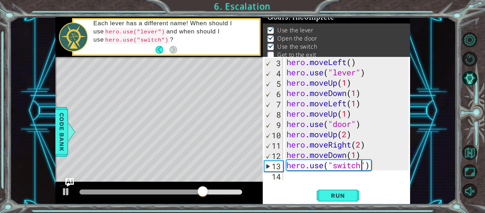
click at [287, 175] on div "hero . moveLeft ( ) hero . use ( "lever" ) hero . moveUp ( 1 ) hero . moveDown …" at bounding box center [348, 129] width 127 height 144
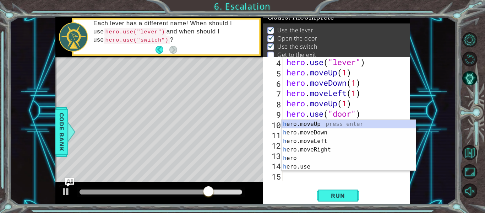
scroll to position [31, 0]
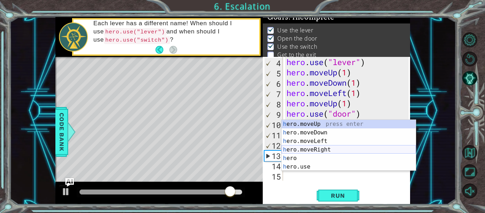
click at [344, 149] on div "h ero.moveUp press enter h ero.moveDown press enter h ero.moveLeft press enter …" at bounding box center [349, 154] width 134 height 68
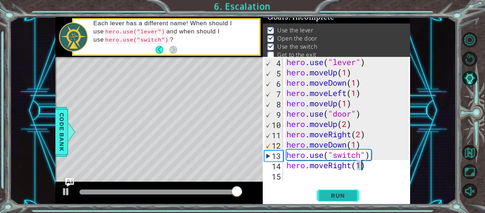
type textarea "hero.moveRight(1)"
click at [338, 199] on span "Run" at bounding box center [338, 195] width 28 height 7
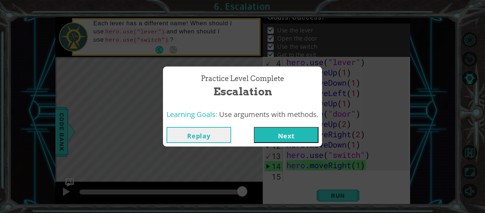
click at [298, 132] on button "Next" at bounding box center [286, 135] width 65 height 16
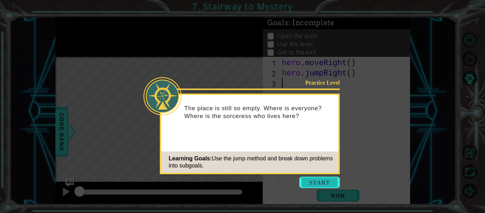
click at [316, 180] on button "Start" at bounding box center [319, 181] width 40 height 11
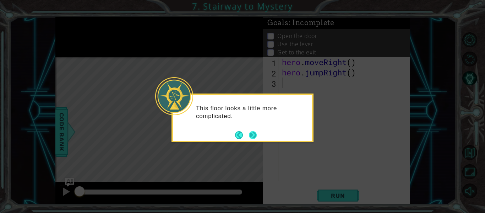
click at [256, 134] on button "Next" at bounding box center [253, 135] width 8 height 8
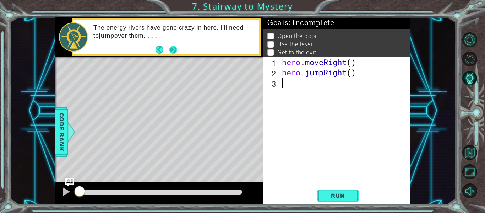
click at [170, 45] on button "Next" at bounding box center [173, 49] width 8 height 8
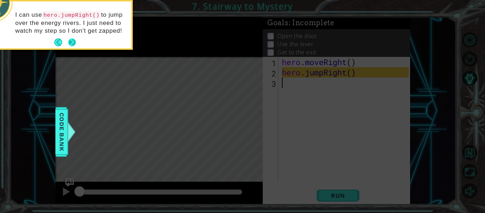
click at [72, 39] on button "Next" at bounding box center [72, 42] width 8 height 8
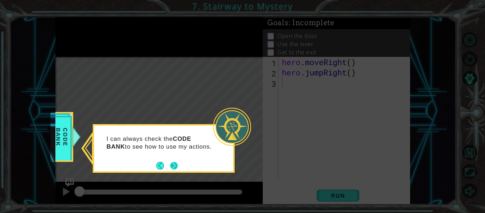
click at [178, 164] on button "Next" at bounding box center [174, 165] width 9 height 9
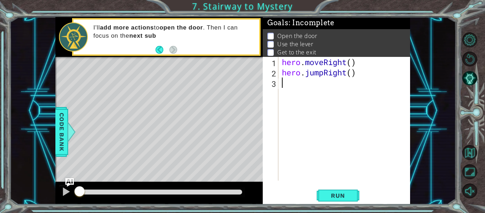
click at [326, 192] on span "Run" at bounding box center [338, 195] width 28 height 7
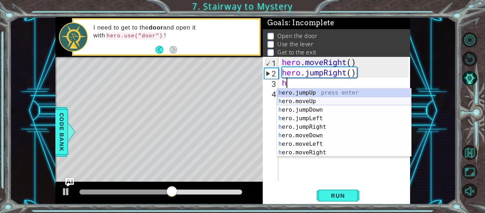
click at [317, 99] on div "h ero.jumpUp press enter h ero.moveUp press enter h ero.jumpDown press enter h …" at bounding box center [344, 130] width 134 height 85
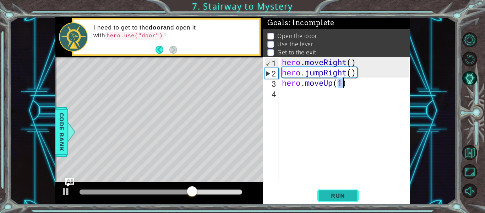
type textarea "hero.moveUp(1)"
click at [326, 190] on button "Run" at bounding box center [338, 195] width 43 height 15
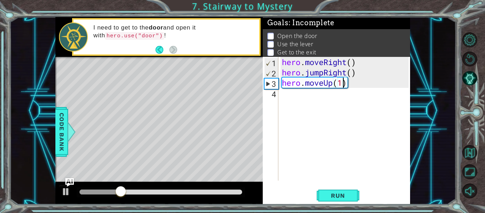
click at [288, 96] on div "hero . moveRight ( ) hero . jumpRight ( ) hero . moveUp ( 1 )" at bounding box center [347, 129] width 132 height 144
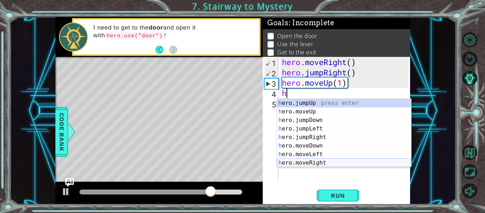
click at [327, 164] on div "h ero.jumpUp press enter h ero.moveUp press enter h ero.jumpDown press enter h …" at bounding box center [344, 141] width 134 height 85
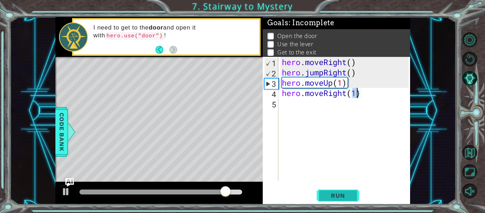
type textarea "hero.moveRight(1)"
click at [328, 197] on span "Run" at bounding box center [338, 195] width 28 height 7
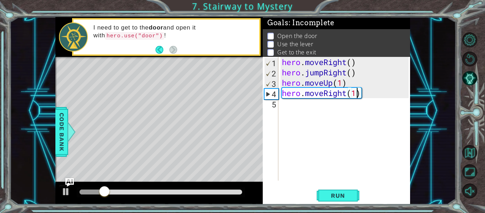
click at [286, 104] on div "hero . moveRight ( ) hero . jumpRight ( ) hero . moveUp ( 1 ) hero . moveRight …" at bounding box center [347, 129] width 132 height 144
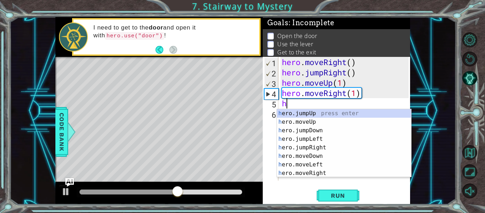
type textarea "h"
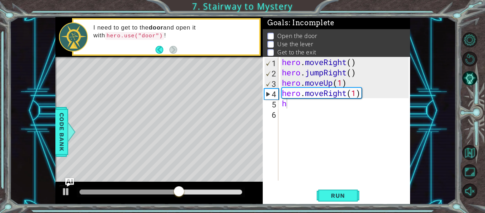
click at [270, 35] on p at bounding box center [270, 36] width 6 height 7
click at [292, 109] on div "hero . moveRight ( ) hero . jumpRight ( ) hero . moveUp ( 1 ) hero . moveRight …" at bounding box center [347, 129] width 132 height 144
click at [289, 104] on div "hero . moveRight ( ) hero . jumpRight ( ) hero . moveUp ( 1 ) hero . moveRight …" at bounding box center [347, 129] width 132 height 144
type textarea "h"
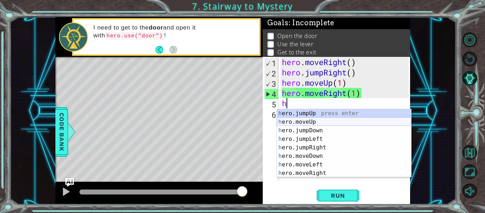
click at [328, 119] on div "h ero.jumpUp press enter h ero.moveUp press enter h ero.jumpDown press enter h …" at bounding box center [344, 151] width 134 height 85
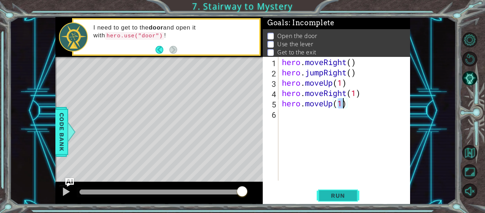
type textarea "hero.moveUp(1)"
click at [332, 194] on span "Run" at bounding box center [338, 195] width 28 height 7
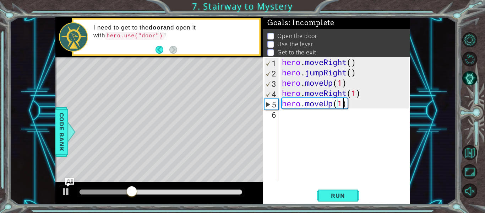
click at [292, 115] on div "hero . moveRight ( ) hero . jumpRight ( ) hero . moveUp ( 1 ) hero . moveRight …" at bounding box center [347, 129] width 132 height 144
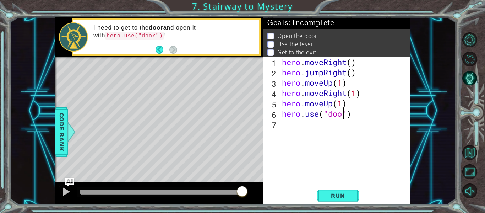
scroll to position [0, 3]
type textarea "hero.use("door")"
click at [332, 194] on span "Run" at bounding box center [338, 195] width 28 height 7
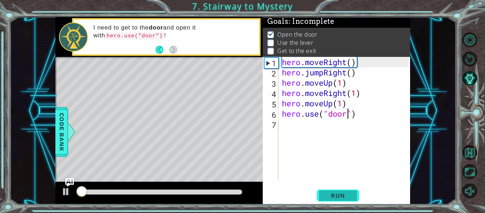
scroll to position [2, 0]
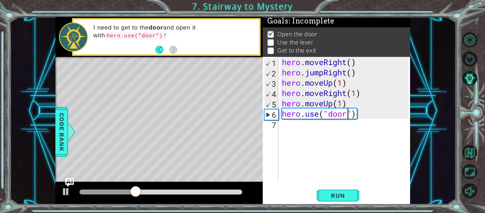
click at [284, 127] on div "hero . moveRight ( ) hero . jumpRight ( ) hero . moveUp ( 1 ) hero . moveRight …" at bounding box center [347, 129] width 132 height 144
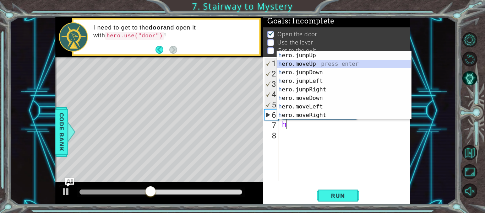
click at [321, 61] on div "h ero.jumpUp press enter h ero.moveUp press enter h ero.jumpDown press enter h …" at bounding box center [344, 93] width 134 height 85
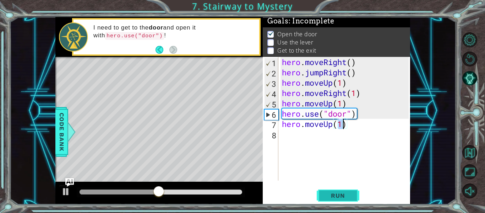
type textarea "hero.moveUp(1)"
click at [343, 190] on button "Run" at bounding box center [338, 195] width 43 height 15
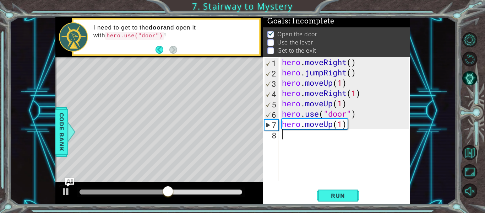
click at [290, 135] on div "hero . moveRight ( ) hero . jumpRight ( ) hero . moveUp ( 1 ) hero . moveRight …" at bounding box center [347, 129] width 132 height 144
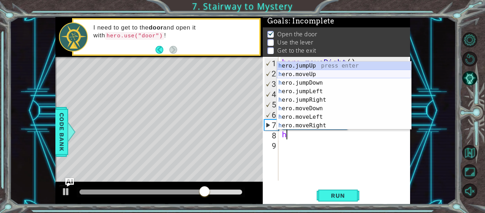
click at [325, 76] on div "h ero.jumpUp press enter h ero.moveUp press enter h ero.jumpDown press enter h …" at bounding box center [344, 103] width 134 height 85
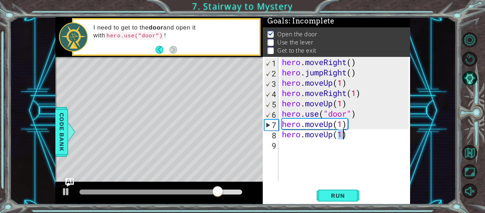
click at [347, 135] on div "hero . moveRight ( ) hero . jumpRight ( ) hero . moveUp ( 1 ) hero . moveRight …" at bounding box center [347, 129] width 132 height 144
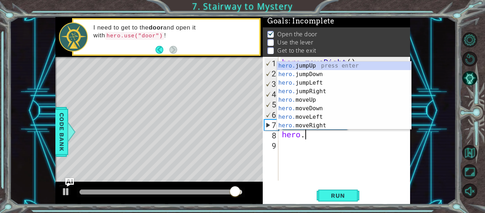
type textarea "h"
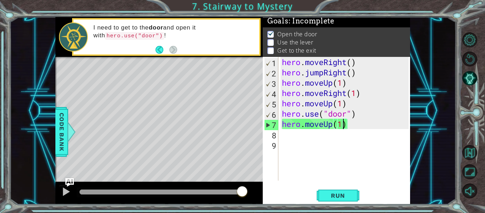
click at [343, 126] on div "hero . moveRight ( ) hero . jumpRight ( ) hero . moveUp ( 1 ) hero . moveRight …" at bounding box center [347, 129] width 132 height 144
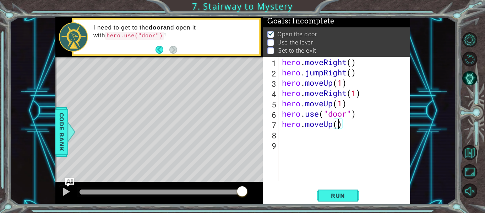
scroll to position [0, 2]
type textarea "hero.moveUp(2)"
click at [351, 191] on button "Run" at bounding box center [338, 195] width 43 height 15
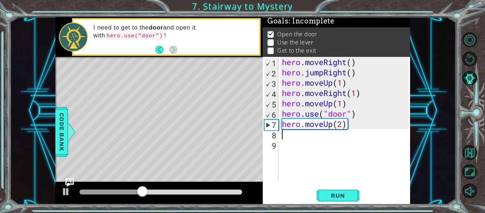
click at [286, 136] on div "hero . moveRight ( ) hero . jumpRight ( ) hero . moveUp ( 1 ) hero . moveRight …" at bounding box center [347, 129] width 132 height 144
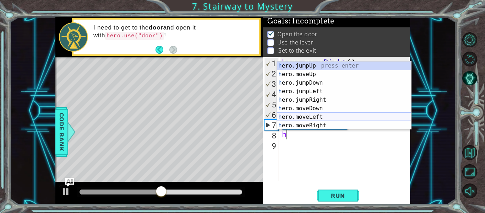
click at [312, 118] on div "h ero.jumpUp press enter h ero.moveUp press enter h ero.jumpDown press enter h …" at bounding box center [344, 103] width 134 height 85
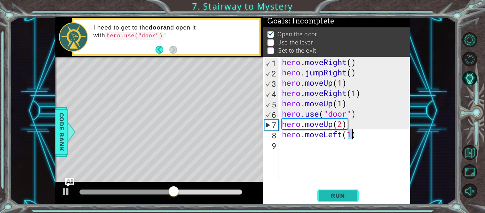
type textarea "hero.moveLeft(1)"
click at [331, 190] on button "Run" at bounding box center [338, 195] width 43 height 15
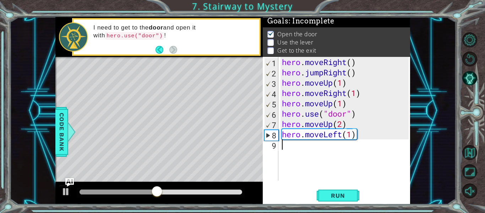
click at [288, 149] on div "hero . moveRight ( ) hero . jumpRight ( ) hero . moveUp ( 1 ) hero . moveRight …" at bounding box center [347, 129] width 132 height 144
type textarea "h"
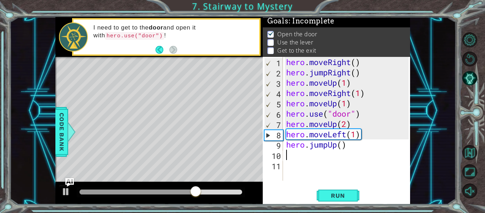
click at [350, 144] on div "hero . moveRight ( ) hero . jumpRight ( ) hero . moveUp ( 1 ) hero . moveRight …" at bounding box center [348, 129] width 127 height 144
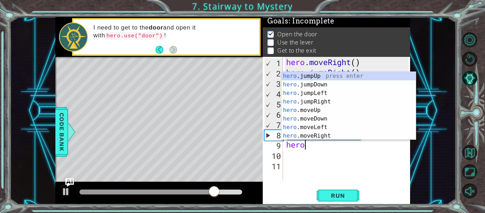
type textarea "h"
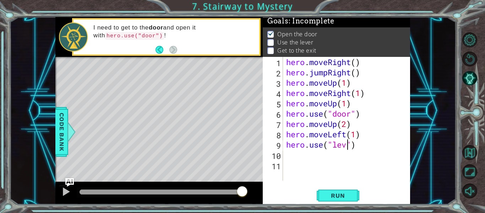
scroll to position [0, 3]
type textarea "hero.use("lever")"
click at [291, 154] on div "hero . moveRight ( ) hero . jumpRight ( ) hero . moveUp ( 1 ) hero . moveRight …" at bounding box center [348, 129] width 127 height 144
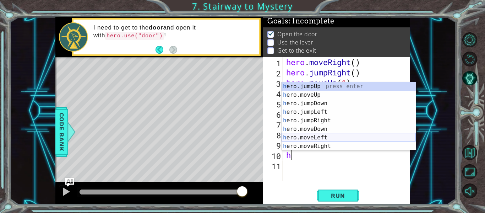
click at [316, 139] on div "h ero.jumpUp press enter h ero.moveUp press enter h ero.jumpDown press enter h …" at bounding box center [349, 124] width 134 height 85
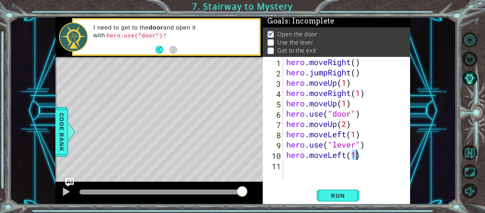
click at [316, 139] on div "hero . moveRight ( ) hero . jumpRight ( ) hero . moveUp ( 1 ) hero . moveRight …" at bounding box center [348, 129] width 127 height 144
type textarea "hero.moveLeft(1)"
click at [334, 192] on span "Run" at bounding box center [338, 195] width 28 height 7
